Goal: Complete application form

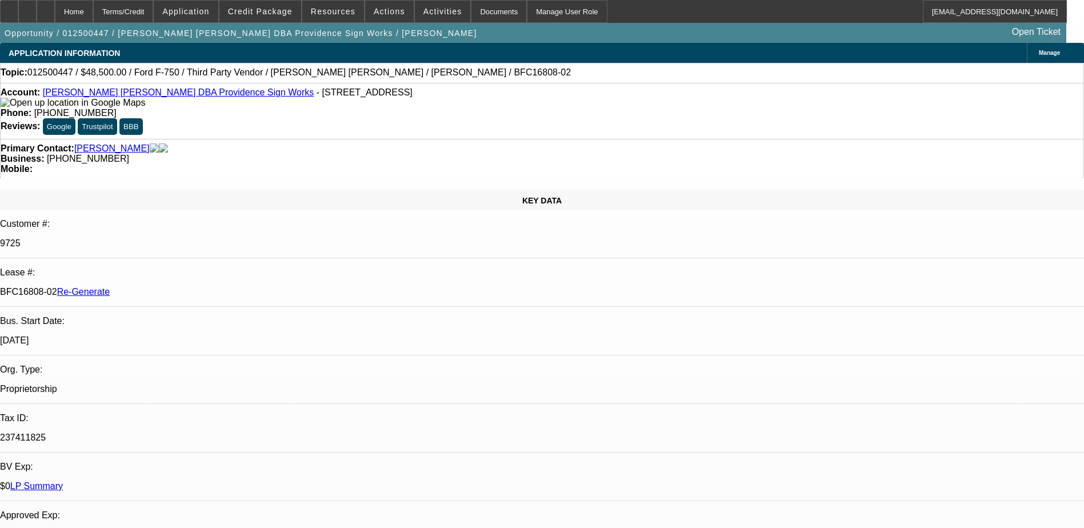
select select "0"
select select "6"
select select "0"
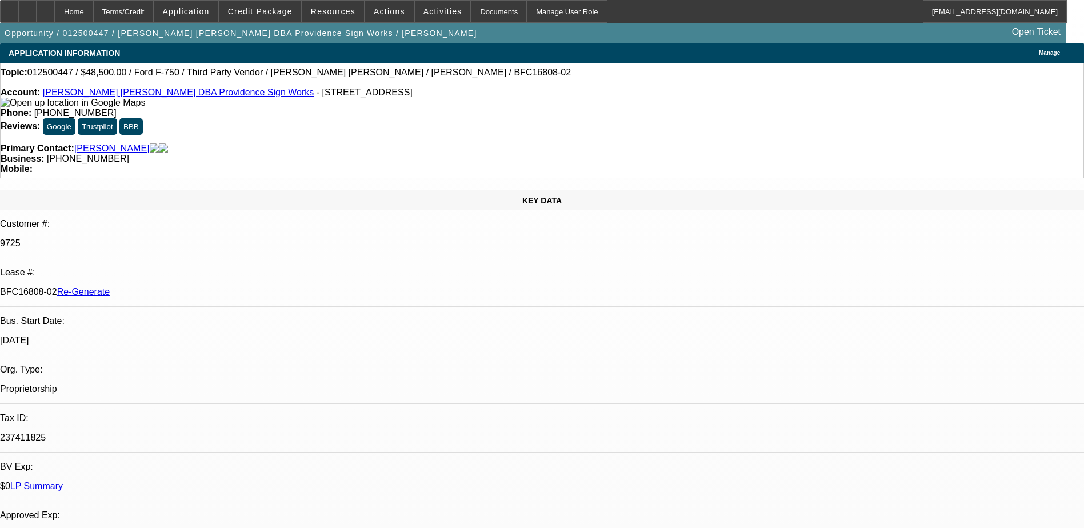
select select "0"
select select "6"
select select "0"
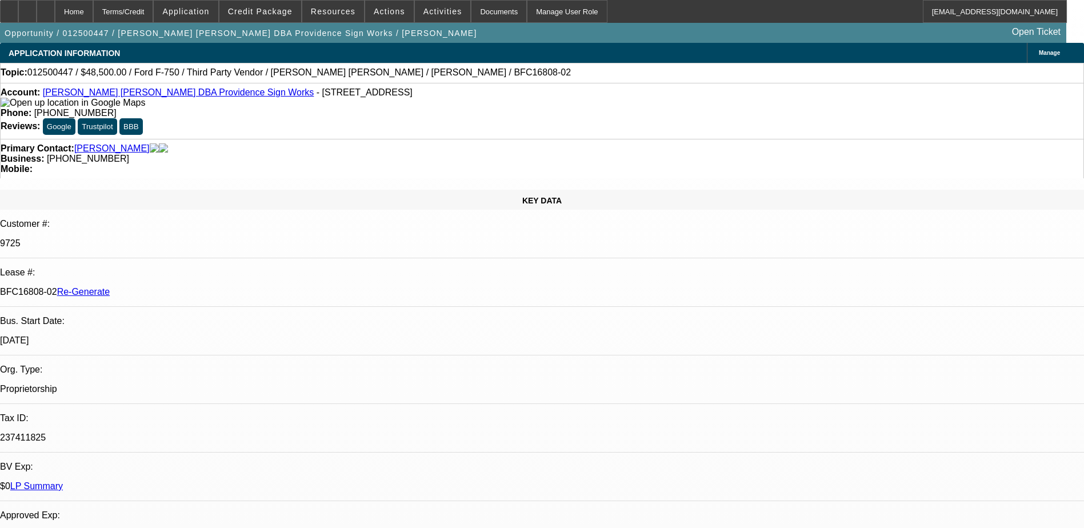
select select "0"
select select "6"
select select "0.1"
select select "2"
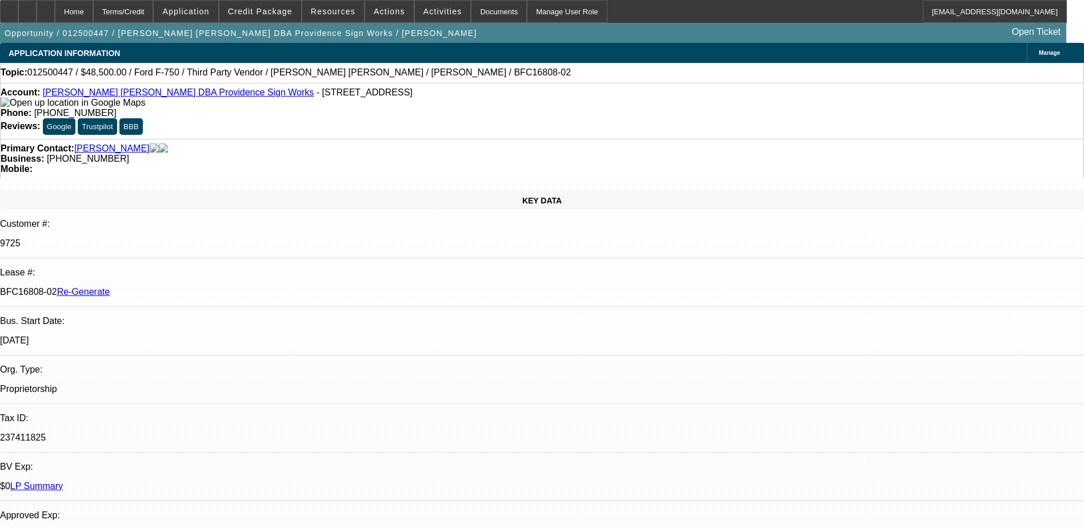
select select "0"
select select "6"
